Goal: Share content: Share content

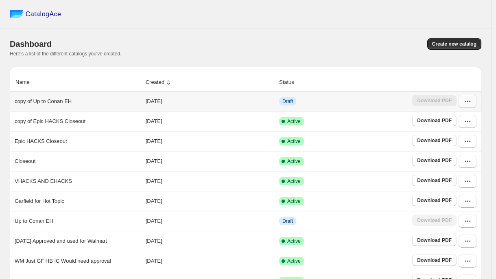
click at [469, 105] on button "button" at bounding box center [468, 101] width 18 height 13
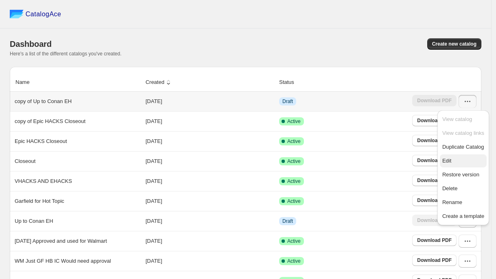
click at [447, 156] on button "Edit" at bounding box center [463, 160] width 47 height 13
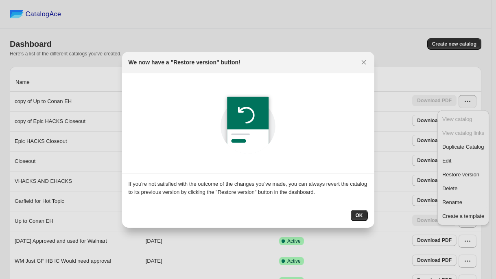
drag, startPoint x: 359, startPoint y: 216, endPoint x: 367, endPoint y: 194, distance: 23.8
click at [359, 216] on span "OK" at bounding box center [359, 215] width 7 height 7
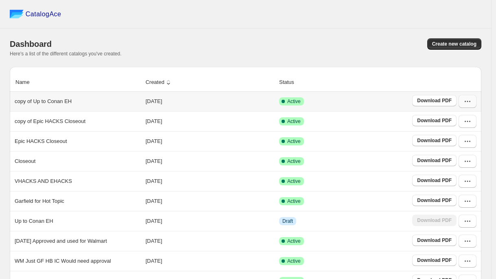
click at [472, 104] on icon "button" at bounding box center [467, 101] width 8 height 8
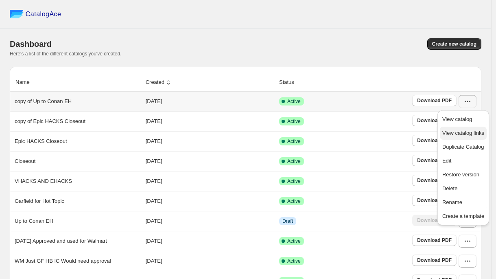
click at [457, 132] on span "View catalog links" at bounding box center [463, 133] width 42 height 6
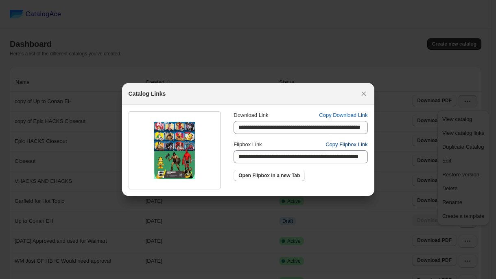
click at [341, 144] on span "Copy Flipbox Link" at bounding box center [347, 144] width 42 height 8
click at [351, 144] on span "Copy Flipbox Link" at bounding box center [347, 144] width 42 height 8
click at [365, 94] on icon ":rv:" at bounding box center [364, 94] width 8 height 8
